Goal: Complete application form

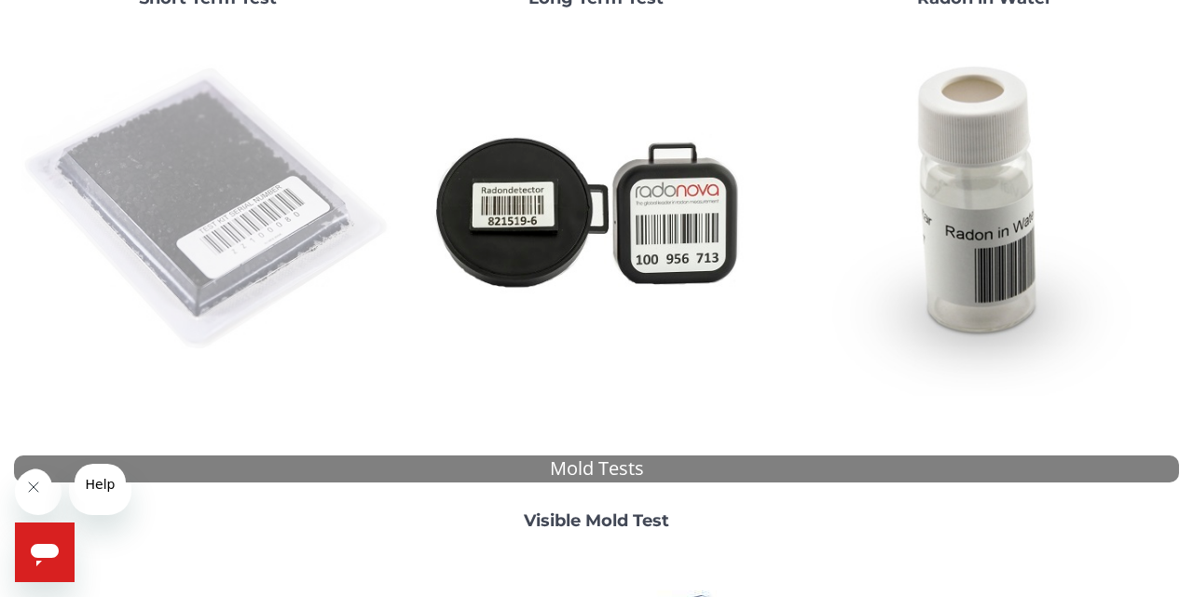
scroll to position [270, 0]
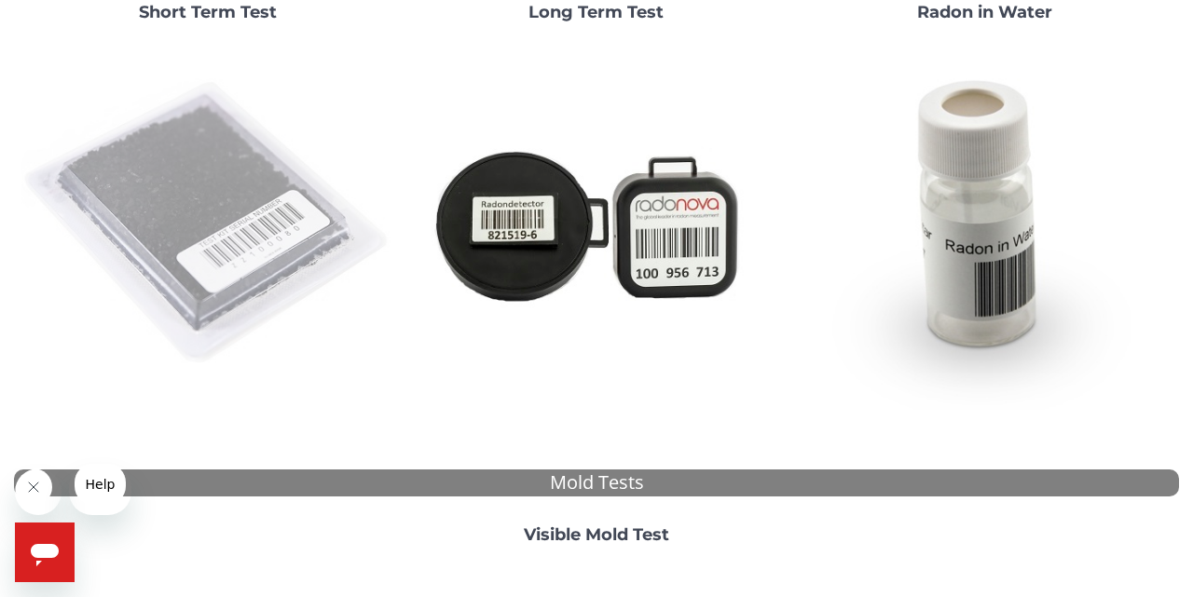
click at [246, 264] on img at bounding box center [208, 224] width 374 height 374
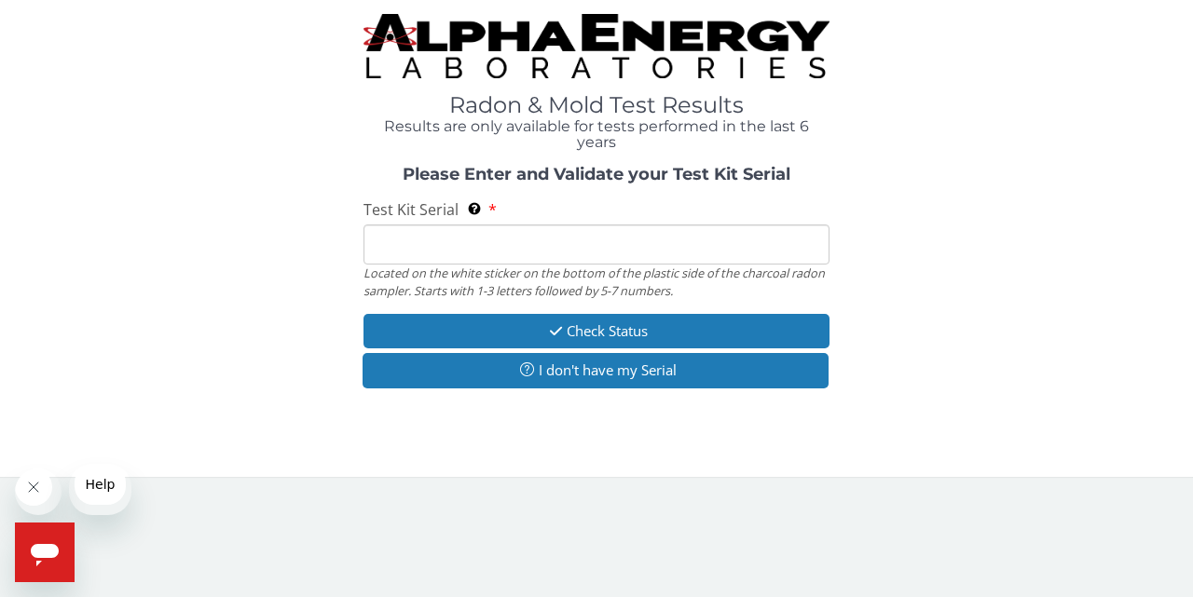
click at [392, 265] on input "Test Kit Serial Located on the white sticker on the bottom of the plastic side …" at bounding box center [597, 245] width 466 height 40
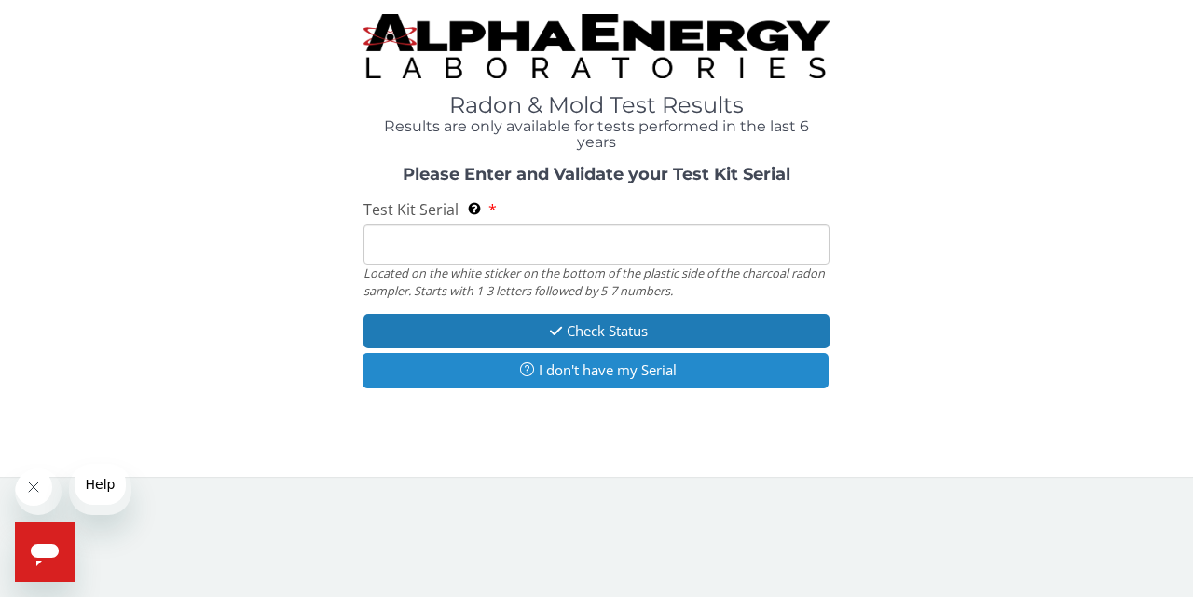
click at [553, 388] on button "I don't have my Serial" at bounding box center [596, 370] width 466 height 34
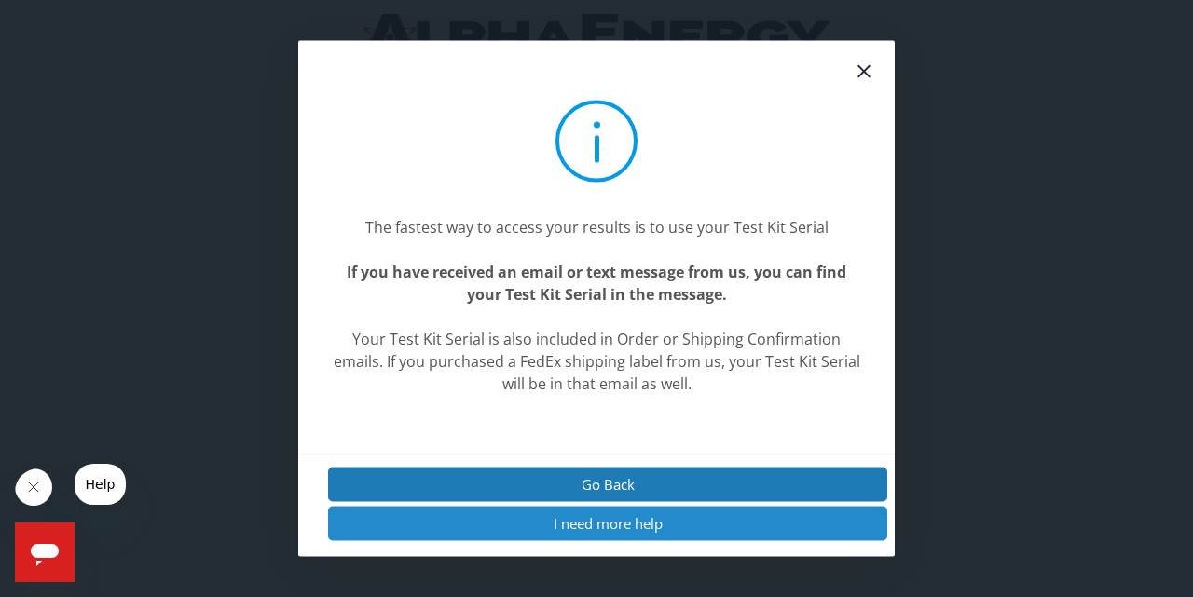
click at [557, 517] on button "I need more help" at bounding box center [607, 524] width 559 height 34
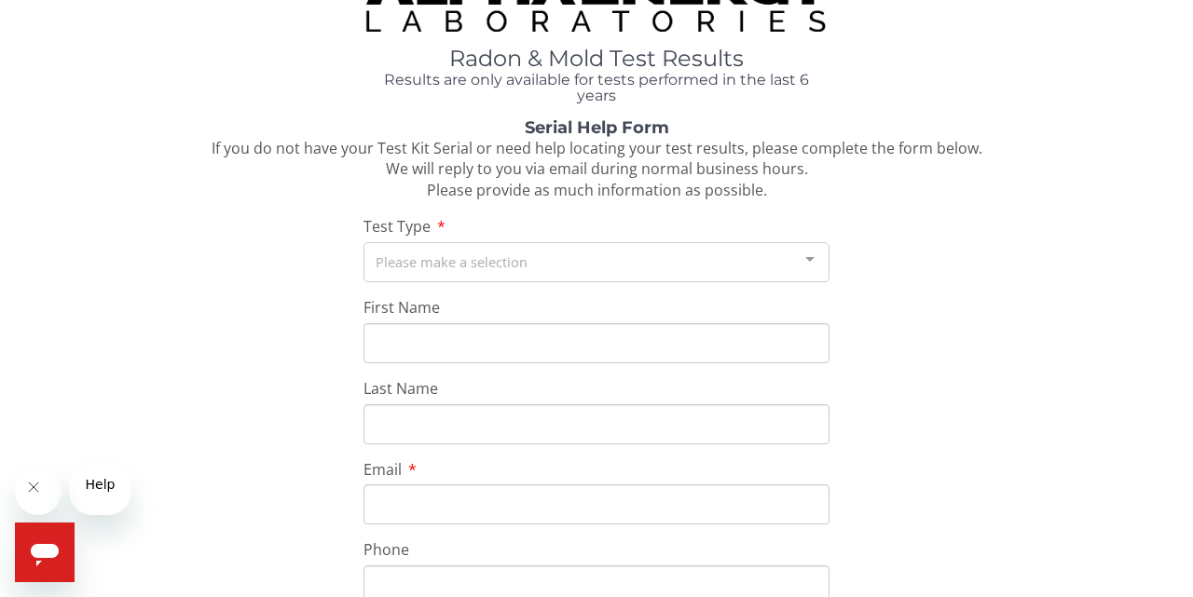
scroll to position [54, 0]
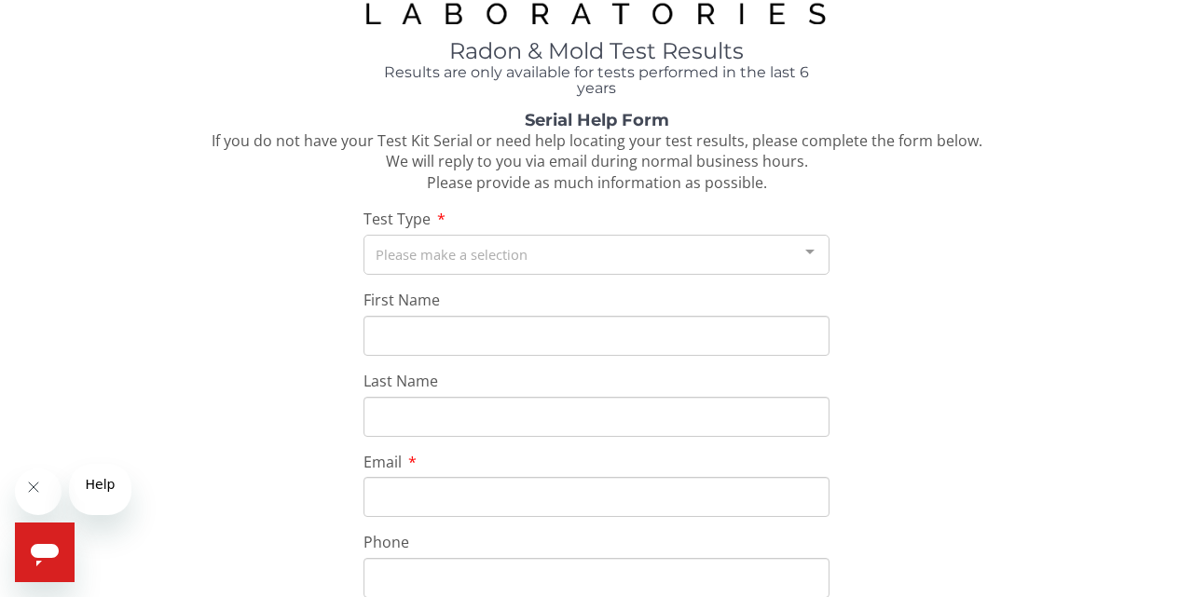
click at [679, 275] on div "Please make a selection" at bounding box center [597, 255] width 466 height 40
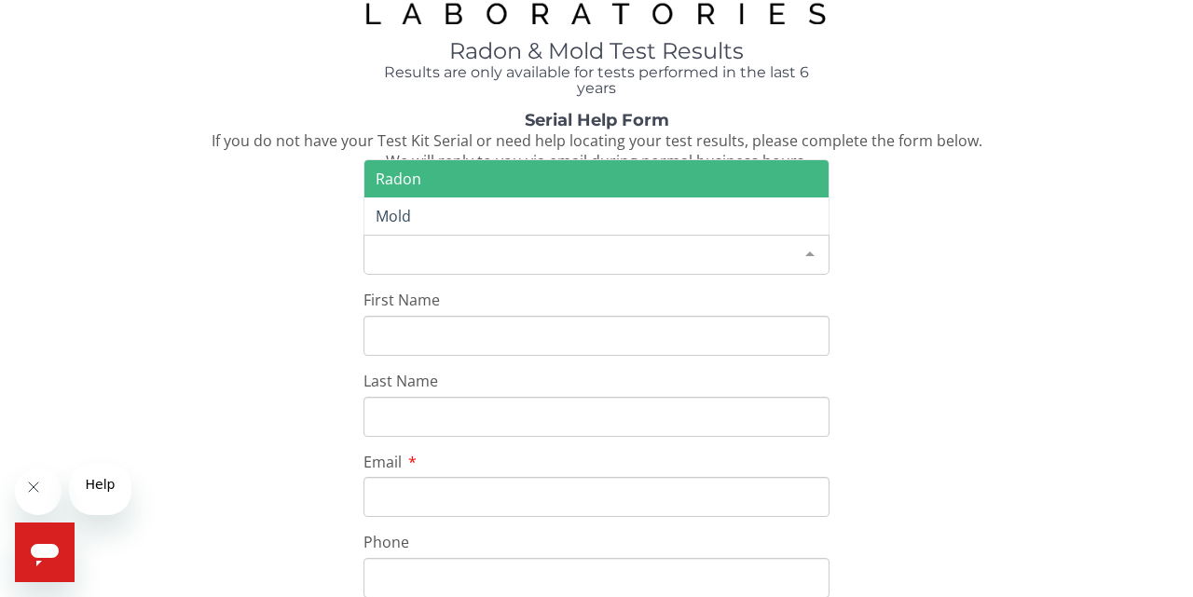
click at [604, 198] on span "Radon" at bounding box center [596, 178] width 464 height 37
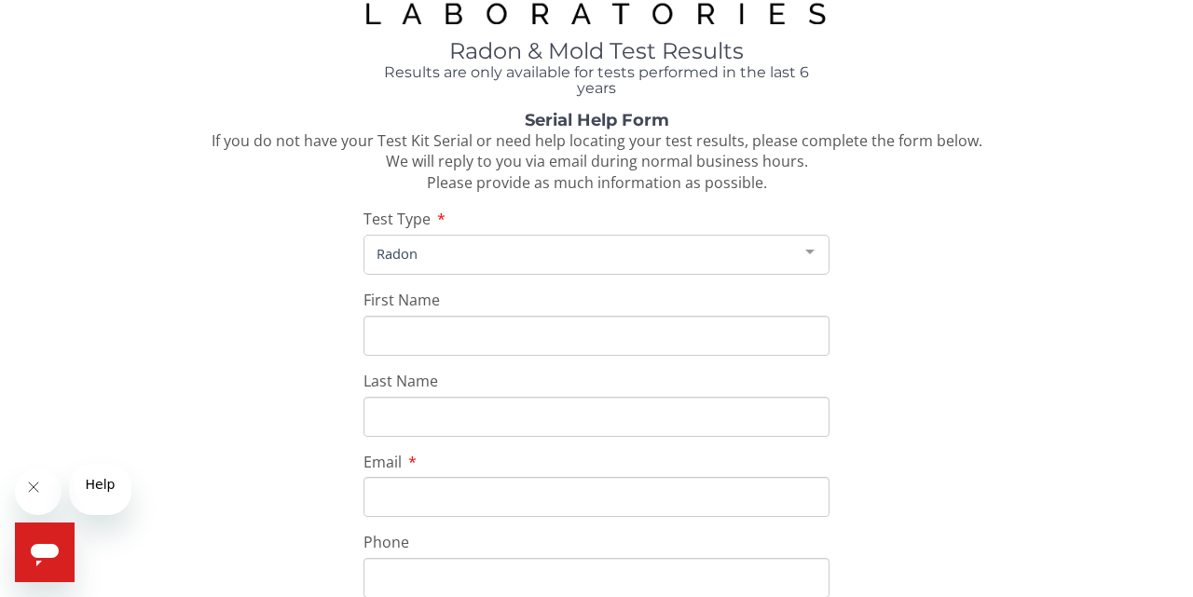
click at [545, 356] on input "First Name" at bounding box center [597, 336] width 466 height 40
type input "[PERSON_NAME]"
type input "[PERSON_NAME][EMAIL_ADDRESS][PERSON_NAME][DOMAIN_NAME]"
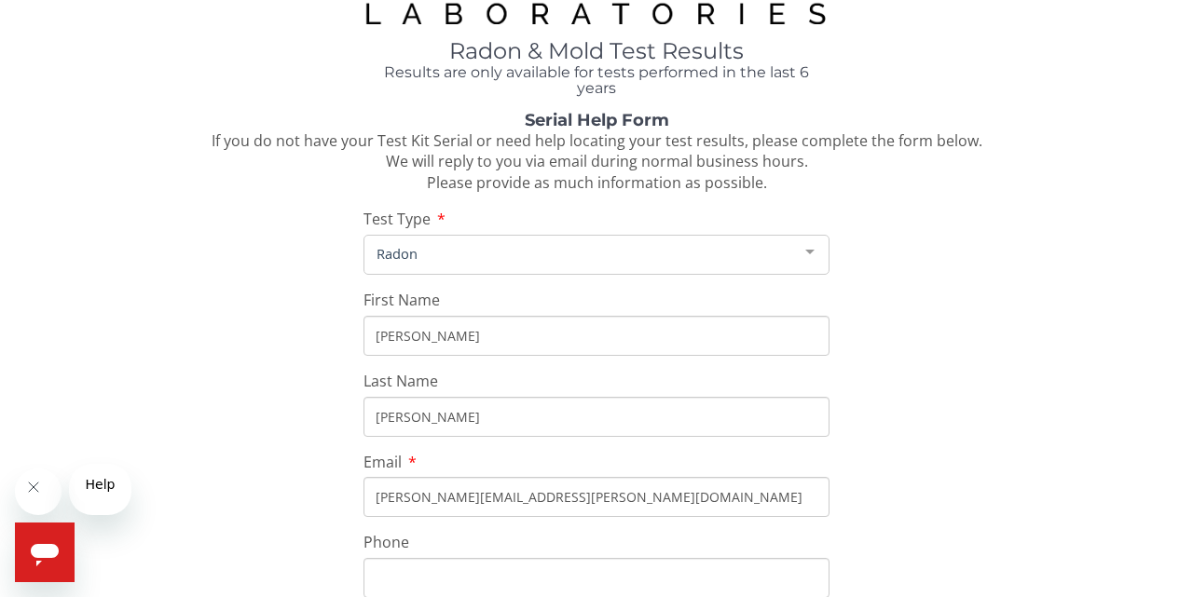
type input "[PHONE_NUMBER]"
type input "[STREET_ADDRESS]"
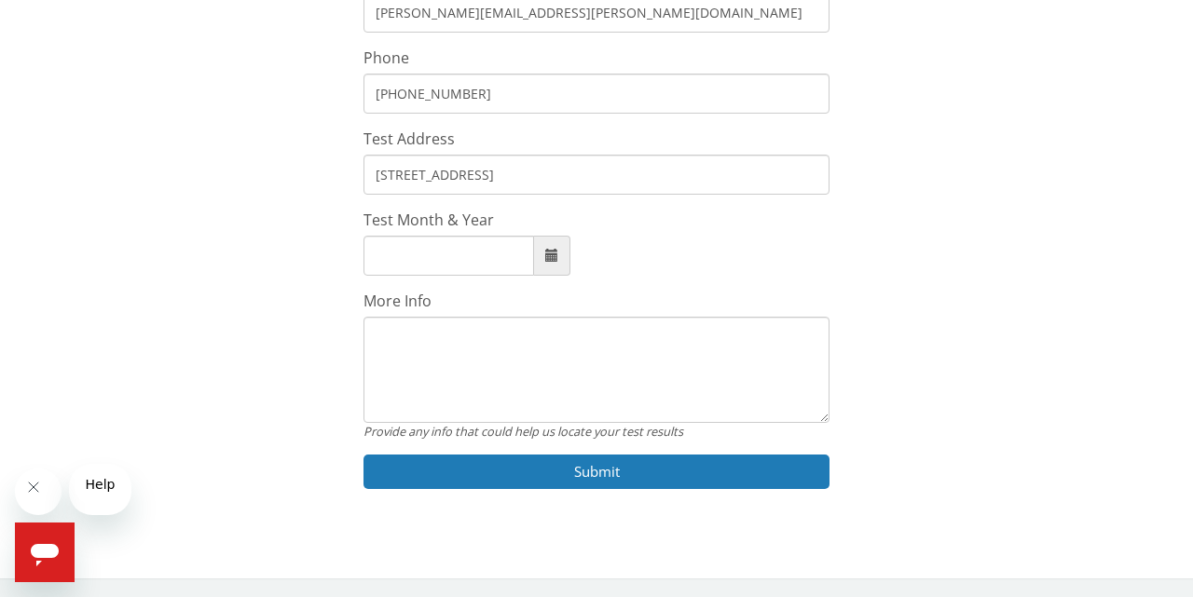
scroll to position [614, 0]
click at [553, 262] on span at bounding box center [551, 255] width 13 height 13
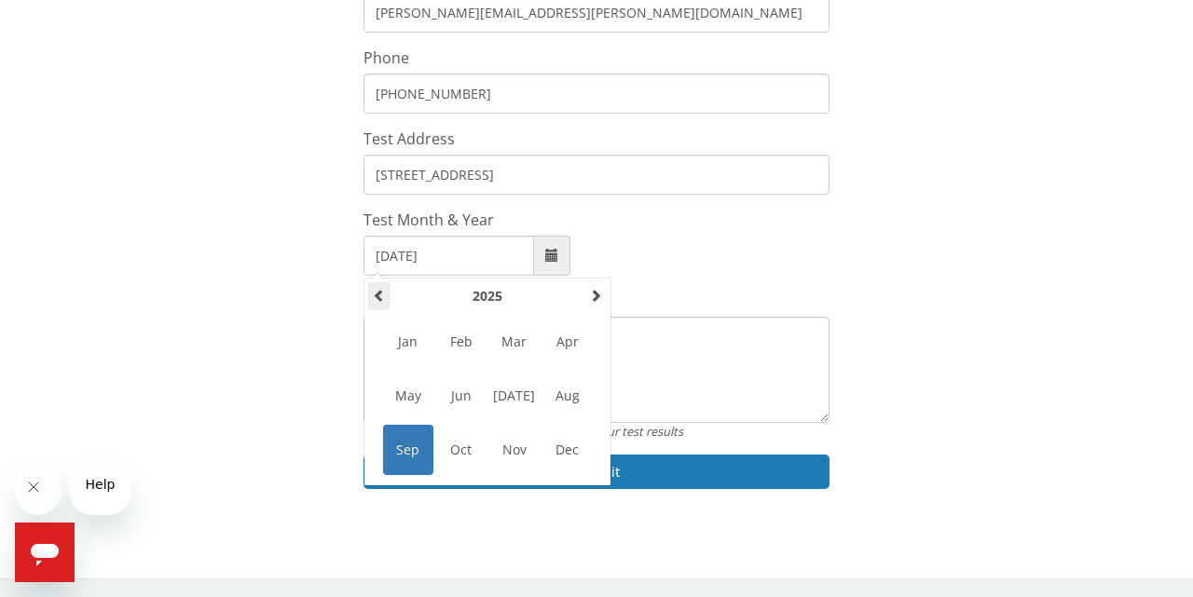
click at [382, 302] on span at bounding box center [379, 295] width 13 height 13
click at [594, 302] on span at bounding box center [595, 295] width 13 height 13
click at [574, 421] on span "Aug" at bounding box center [567, 396] width 50 height 50
type input "[DATE]"
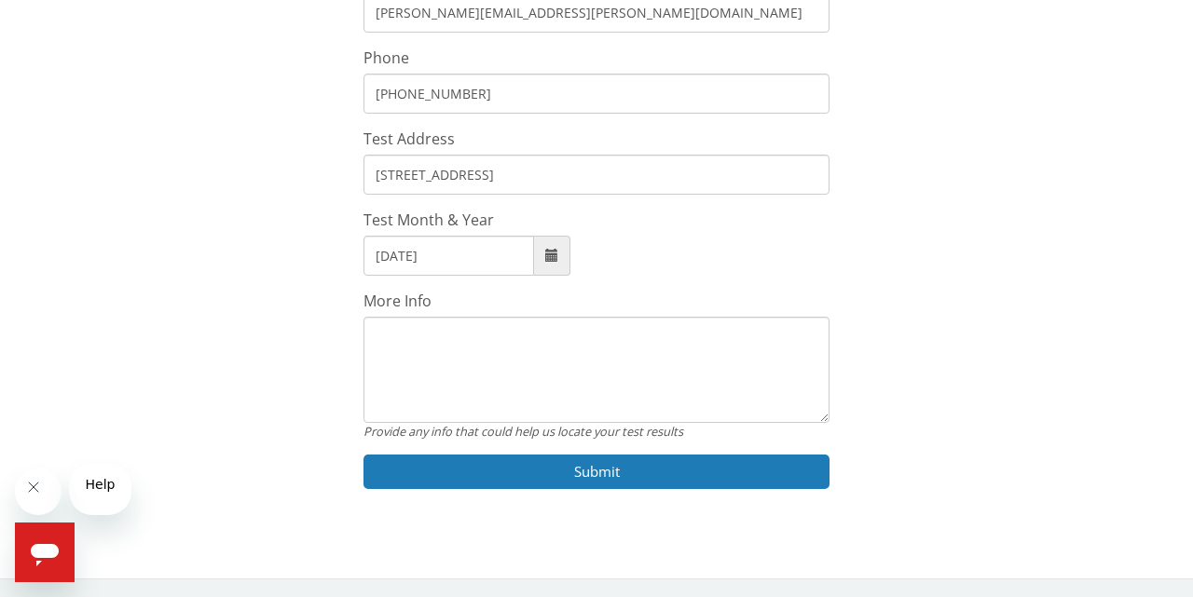
click at [574, 423] on textarea "More Info" at bounding box center [597, 370] width 466 height 106
click at [531, 423] on textarea "More Info" at bounding box center [597, 370] width 466 height 106
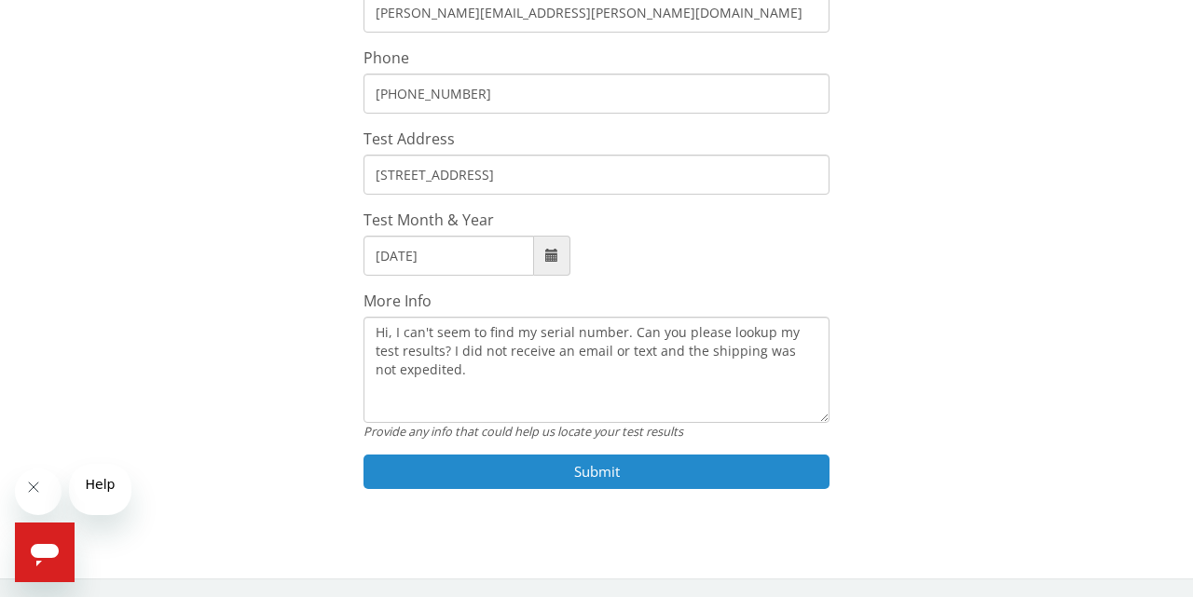
type textarea "Hi, I can't seem to find my serial number. Can you please lookup my test result…"
click at [710, 489] on button "Submit" at bounding box center [597, 472] width 466 height 34
click at [678, 455] on button "Submit" at bounding box center [597, 472] width 466 height 34
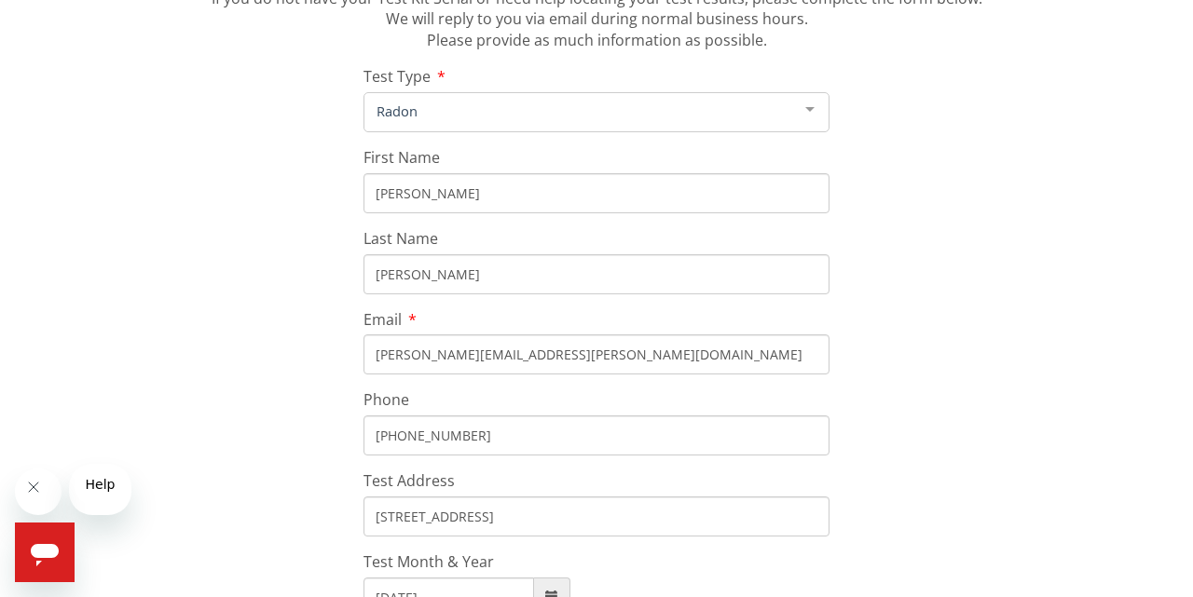
scroll to position [0, 0]
